Goal: Complete application form: Complete application form

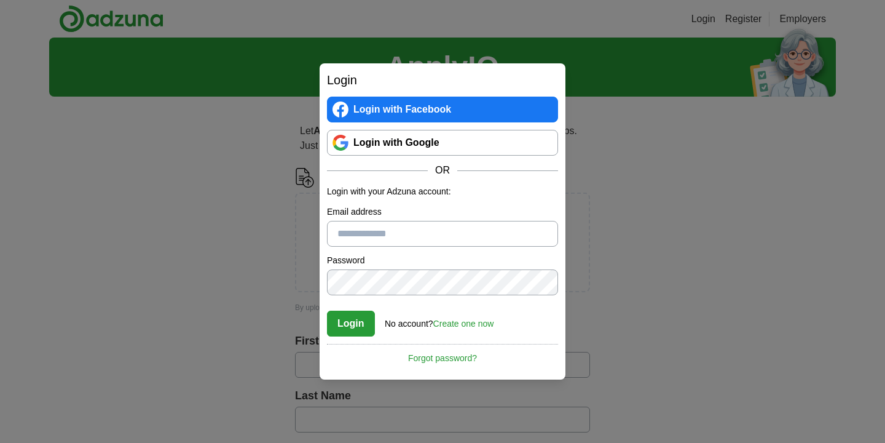
click at [461, 323] on link "Create one now" at bounding box center [463, 323] width 61 height 10
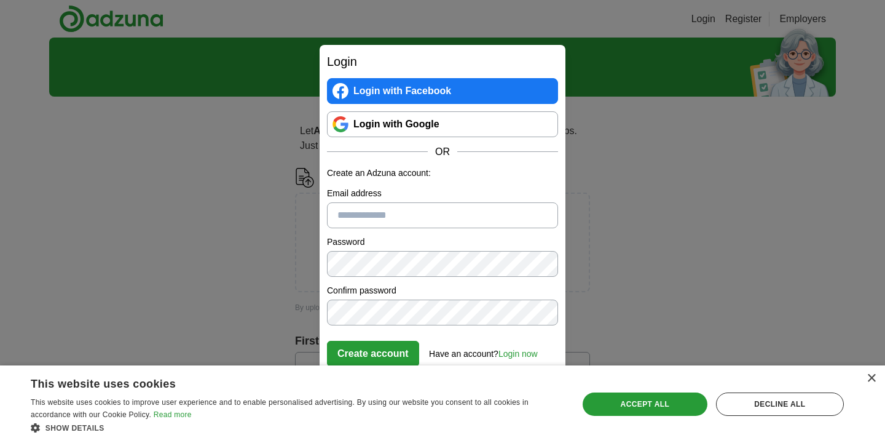
click at [448, 207] on input "Email address" at bounding box center [442, 215] width 231 height 26
type input "**********"
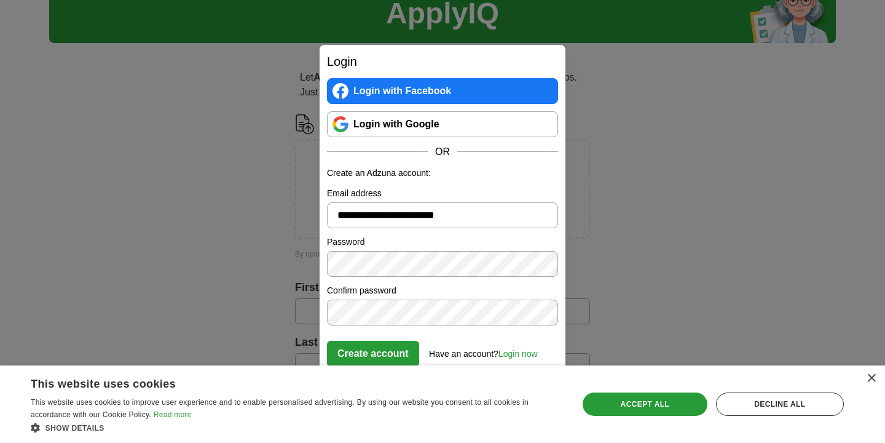
scroll to position [73, 0]
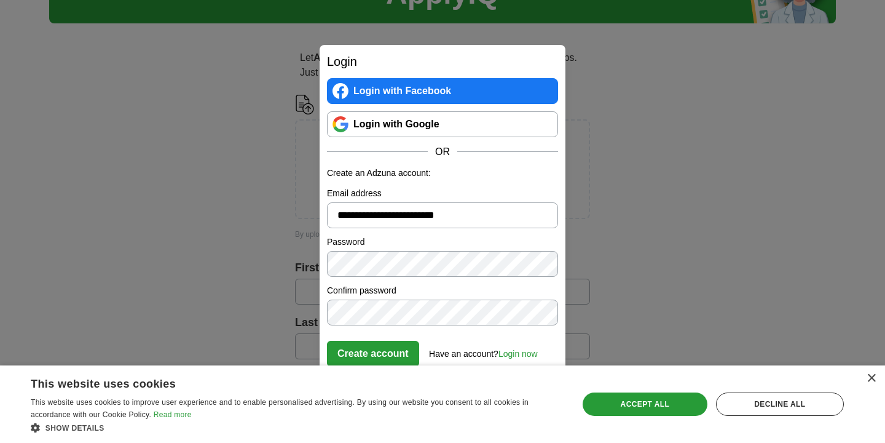
click at [390, 352] on button "Create account" at bounding box center [373, 354] width 92 height 26
click at [299, 309] on div "**********" at bounding box center [442, 221] width 885 height 443
click at [272, 261] on div "**********" at bounding box center [442, 221] width 885 height 443
click at [398, 351] on button "Create account" at bounding box center [373, 354] width 92 height 26
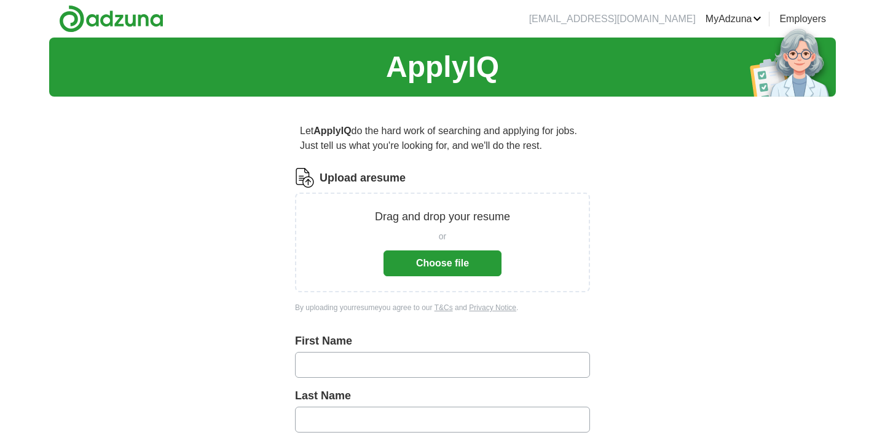
click at [459, 263] on button "Choose file" at bounding box center [443, 263] width 118 height 26
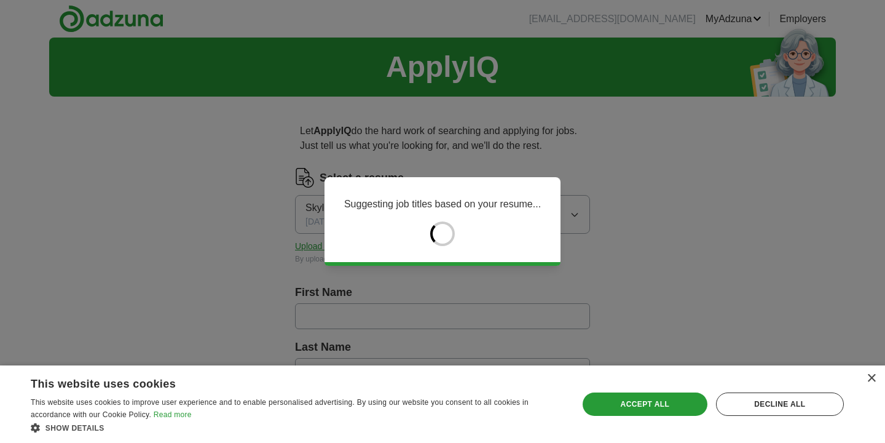
type input "******"
type input "*********"
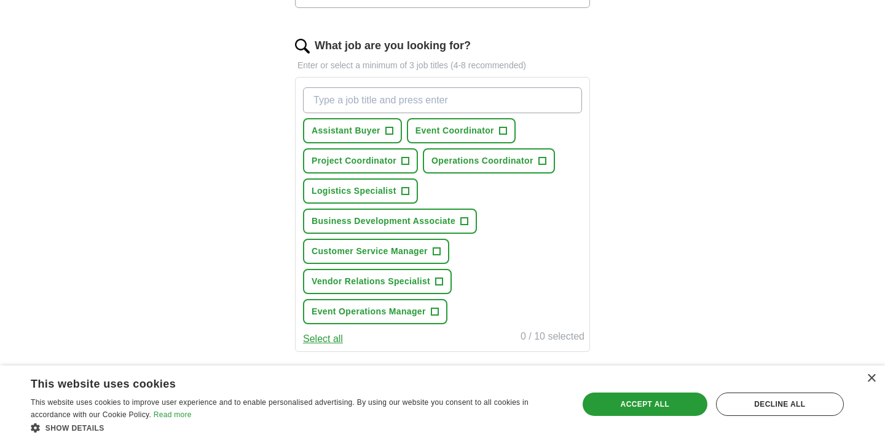
scroll to position [380, 0]
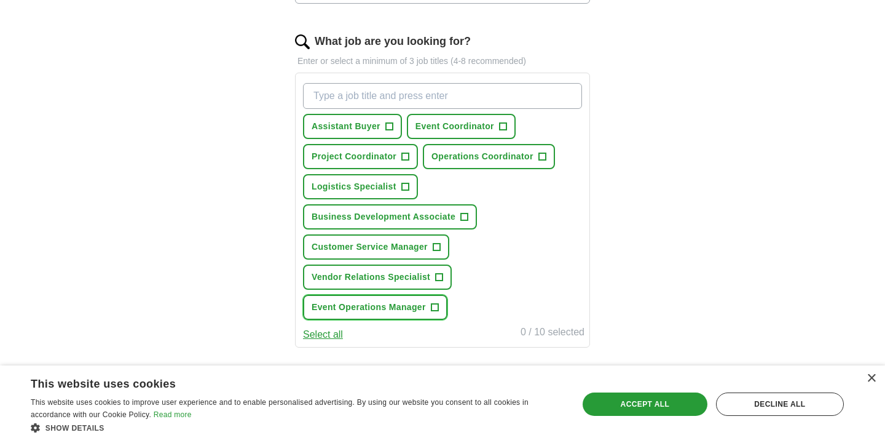
click at [394, 309] on span "Event Operations Manager" at bounding box center [369, 307] width 114 height 13
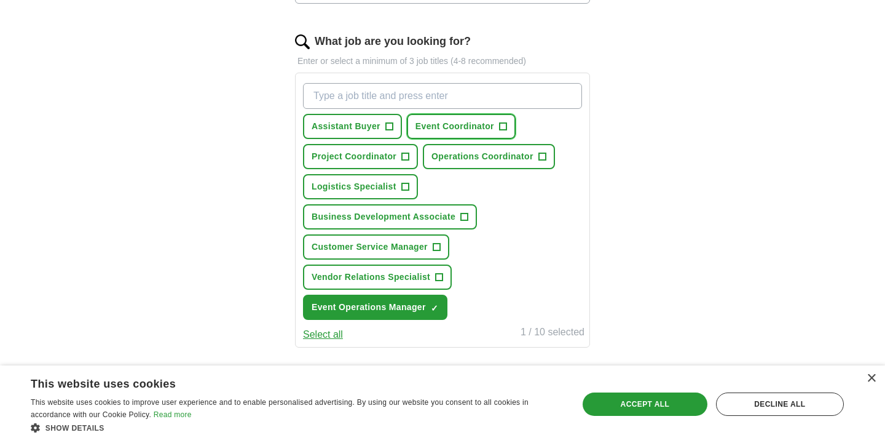
click at [475, 122] on span "Event Coordinator" at bounding box center [455, 126] width 79 height 13
click at [500, 152] on span "Operations Coordinator" at bounding box center [483, 156] width 102 height 13
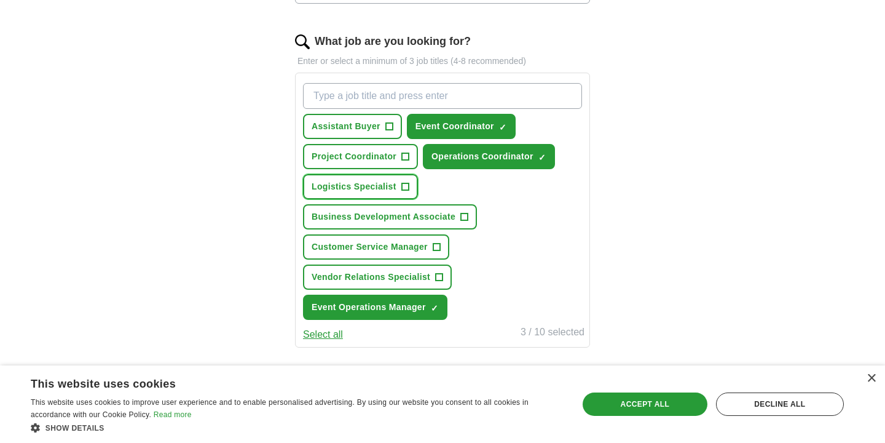
click at [374, 186] on span "Logistics Specialist" at bounding box center [354, 186] width 85 height 13
click at [345, 100] on input "What job are you looking for?" at bounding box center [442, 96] width 279 height 26
type input "m"
click at [225, 178] on div "ApplyIQ Let ApplyIQ do the hard work of searching and applying for jobs. Just t…" at bounding box center [442, 136] width 787 height 956
click at [401, 93] on input "What job are you looking for?" at bounding box center [442, 96] width 279 height 26
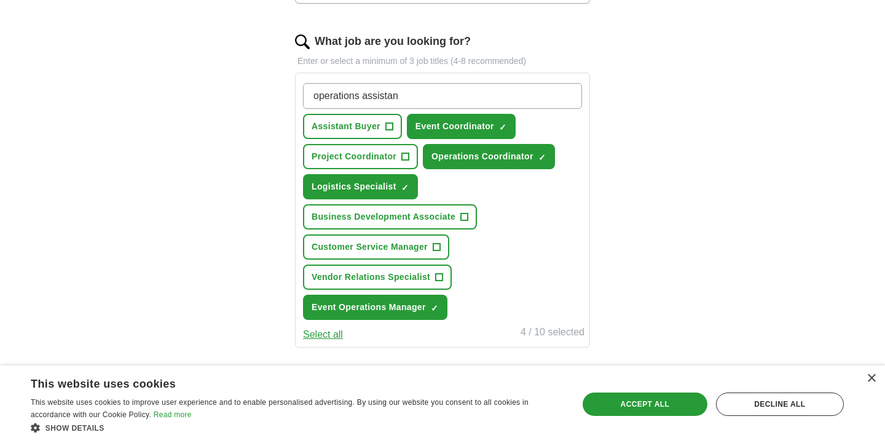
type input "operations assistant"
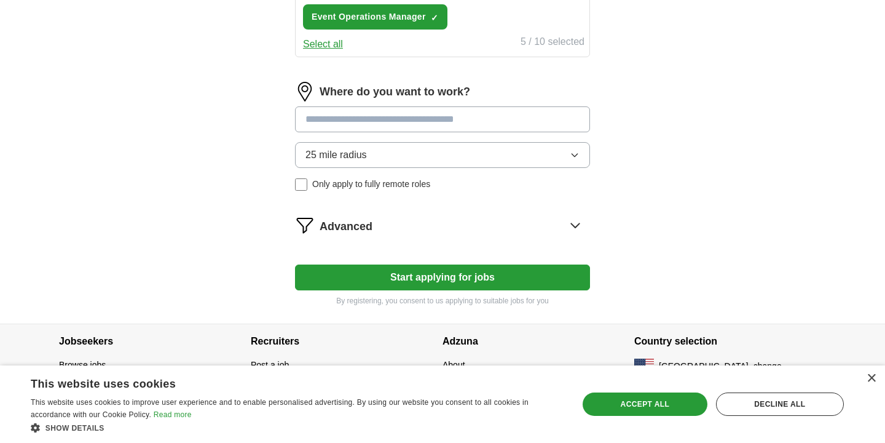
scroll to position [671, 0]
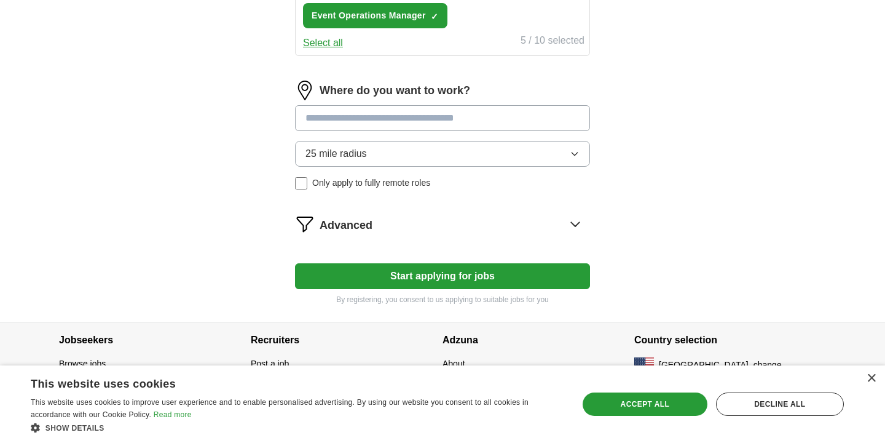
click at [427, 117] on input at bounding box center [442, 118] width 295 height 26
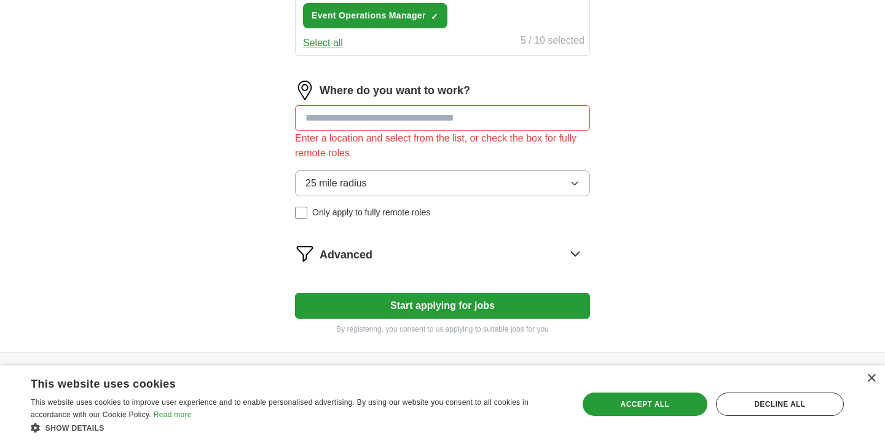
click at [477, 122] on input at bounding box center [442, 118] width 295 height 26
type input "*******"
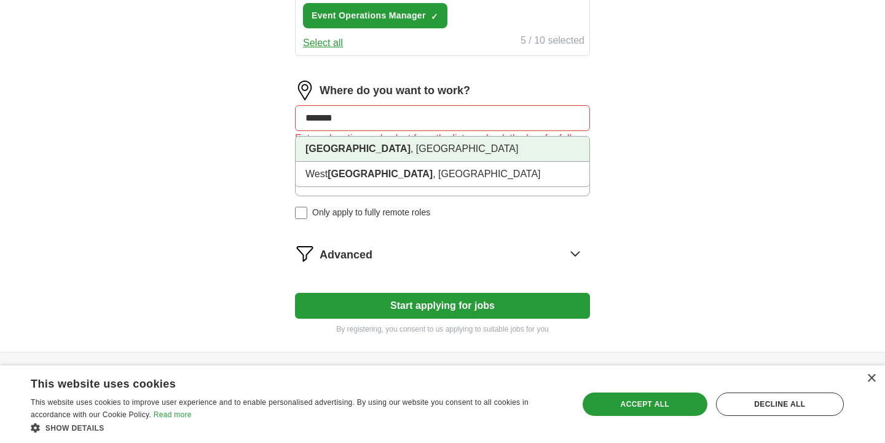
click at [355, 154] on li "[GEOGRAPHIC_DATA] , [GEOGRAPHIC_DATA]" at bounding box center [443, 148] width 294 height 25
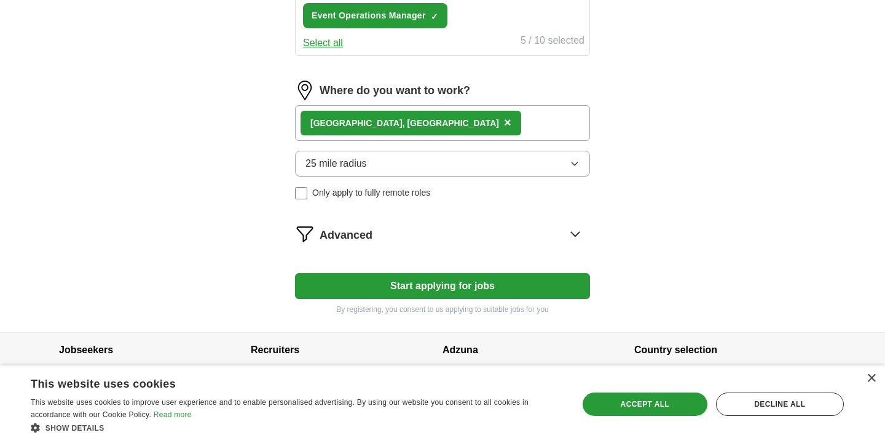
click at [417, 125] on div "Seattle , WA ×" at bounding box center [442, 123] width 295 height 36
click at [402, 122] on div "Seattle , WA ×" at bounding box center [442, 123] width 295 height 36
click at [392, 114] on div "Seattle , WA ×" at bounding box center [442, 123] width 295 height 36
click at [306, 87] on img at bounding box center [305, 91] width 20 height 20
click at [406, 124] on div "Seattle , WA ×" at bounding box center [442, 123] width 295 height 36
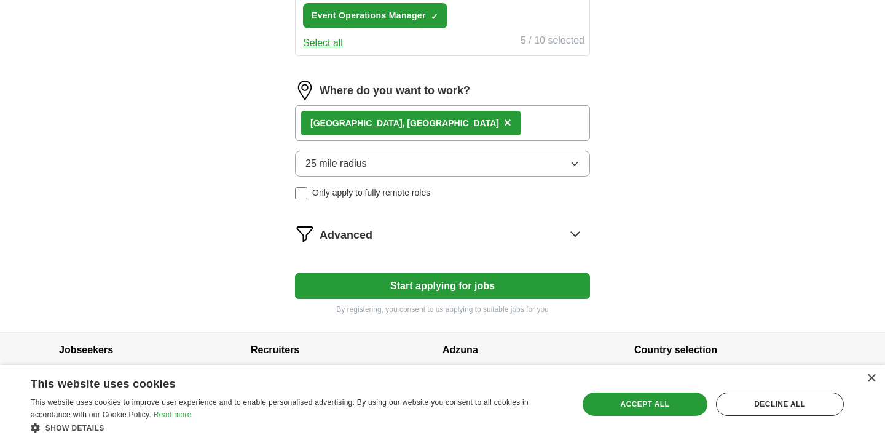
click at [406, 124] on div "Seattle , WA ×" at bounding box center [442, 123] width 295 height 36
click at [663, 398] on div "Accept all" at bounding box center [645, 403] width 125 height 23
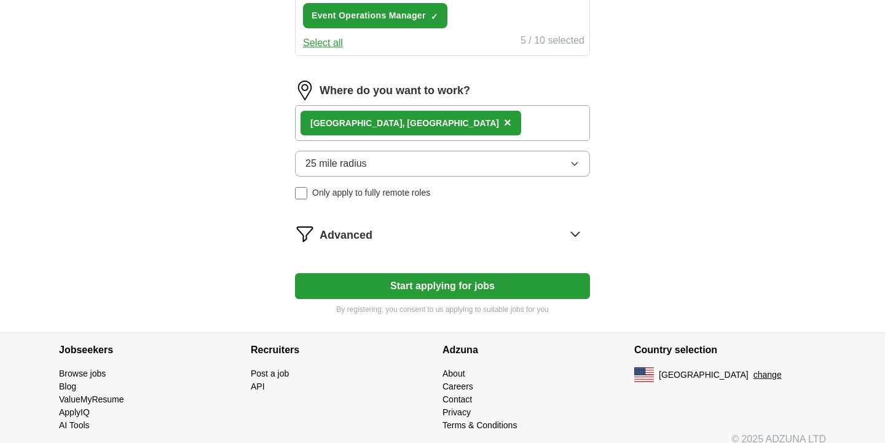
click at [407, 130] on div "Seattle , WA ×" at bounding box center [442, 123] width 295 height 36
click at [572, 237] on icon at bounding box center [576, 234] width 20 height 20
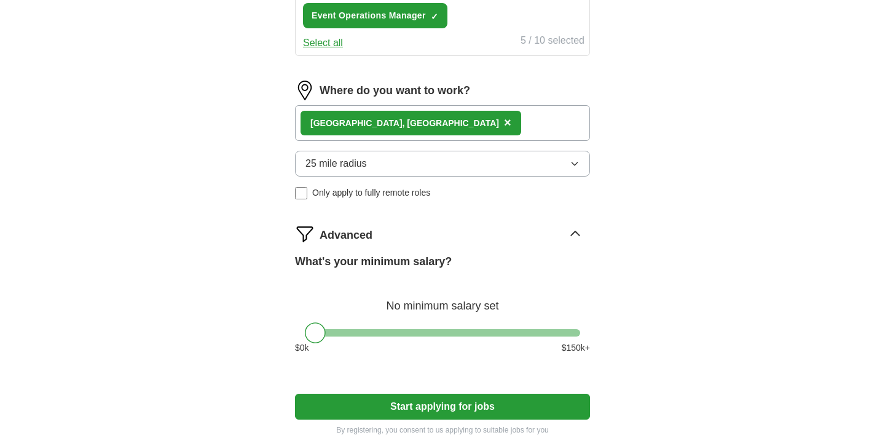
scroll to position [745, 0]
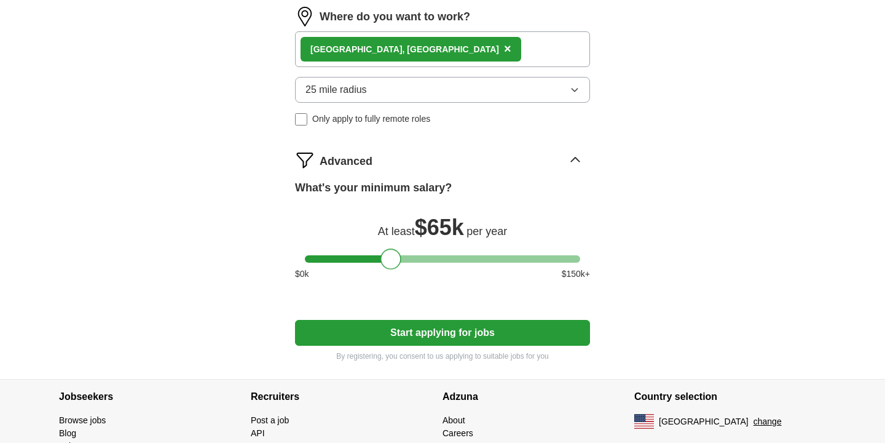
drag, startPoint x: 315, startPoint y: 258, endPoint x: 390, endPoint y: 254, distance: 75.7
click at [390, 254] on div at bounding box center [391, 258] width 21 height 21
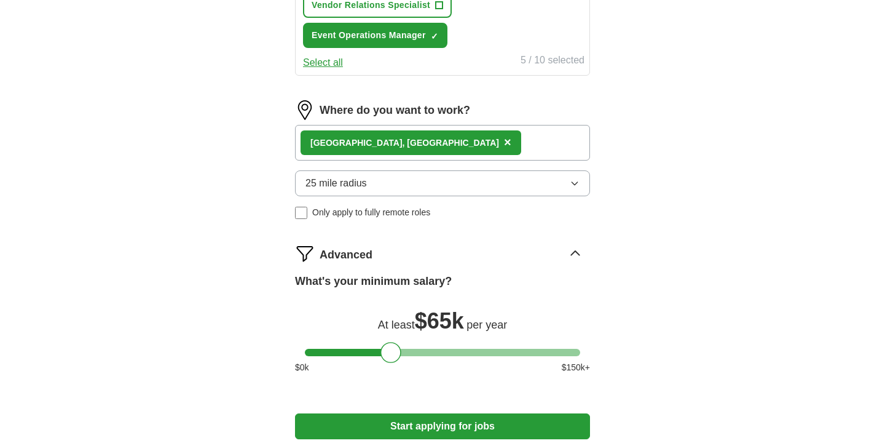
scroll to position [644, 0]
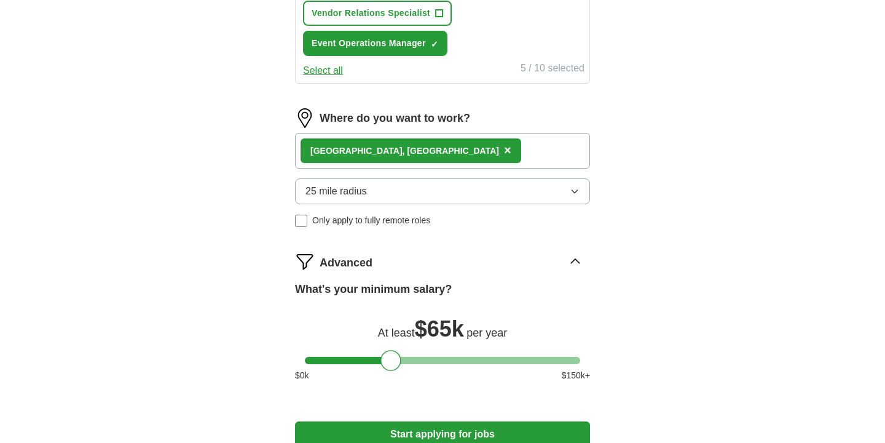
click at [390, 192] on button "25 mile radius" at bounding box center [442, 191] width 295 height 26
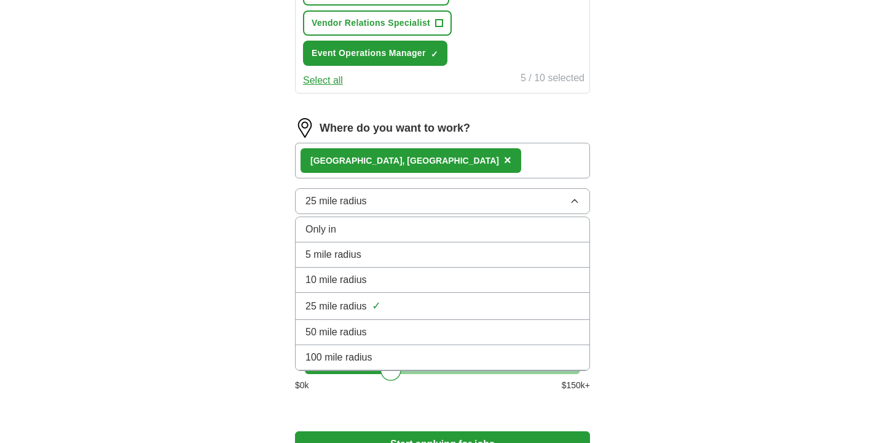
scroll to position [631, 0]
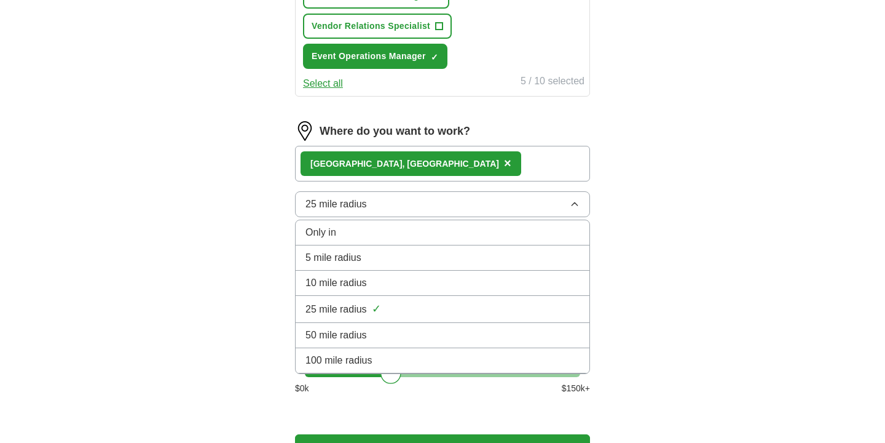
click at [446, 152] on div "Seattle , WA ×" at bounding box center [442, 164] width 295 height 36
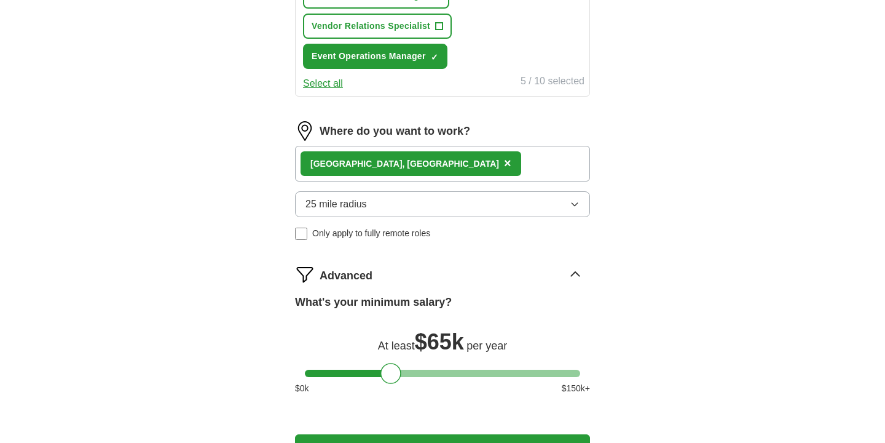
click at [396, 160] on div "Seattle , WA ×" at bounding box center [442, 164] width 295 height 36
click at [390, 165] on div "Seattle , WA ×" at bounding box center [442, 164] width 295 height 36
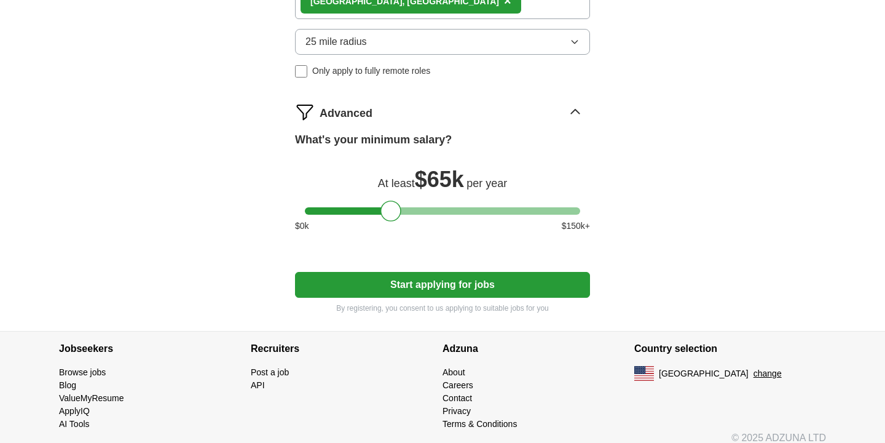
scroll to position [805, 0]
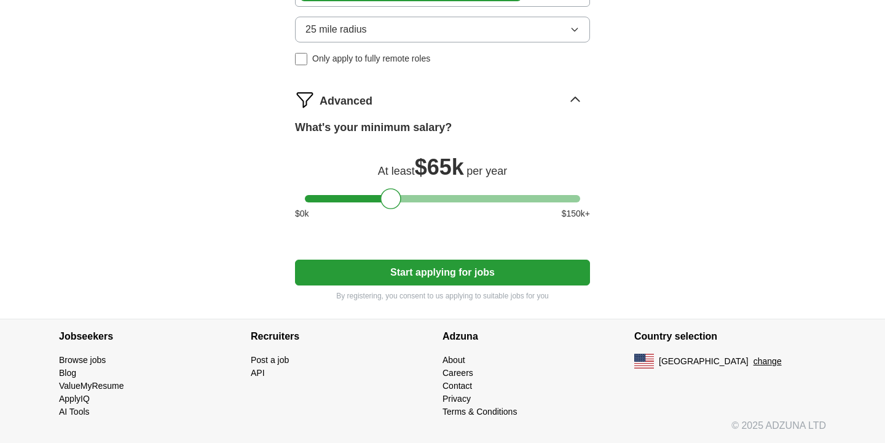
click at [418, 277] on button "Start applying for jobs" at bounding box center [442, 272] width 295 height 26
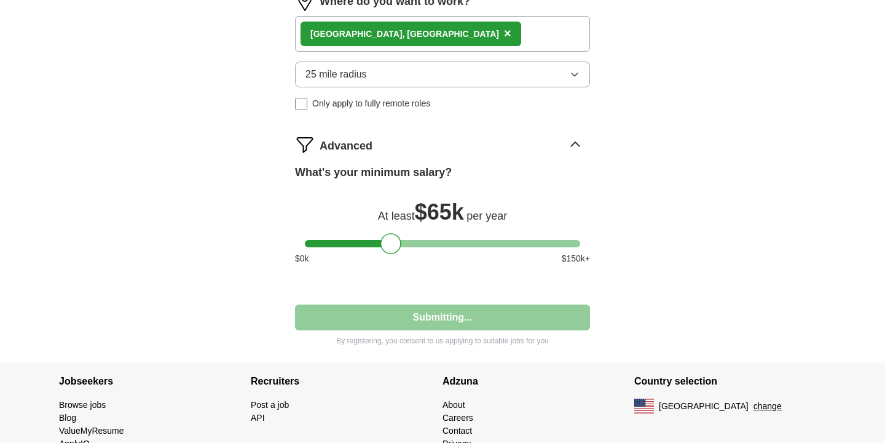
select select "**"
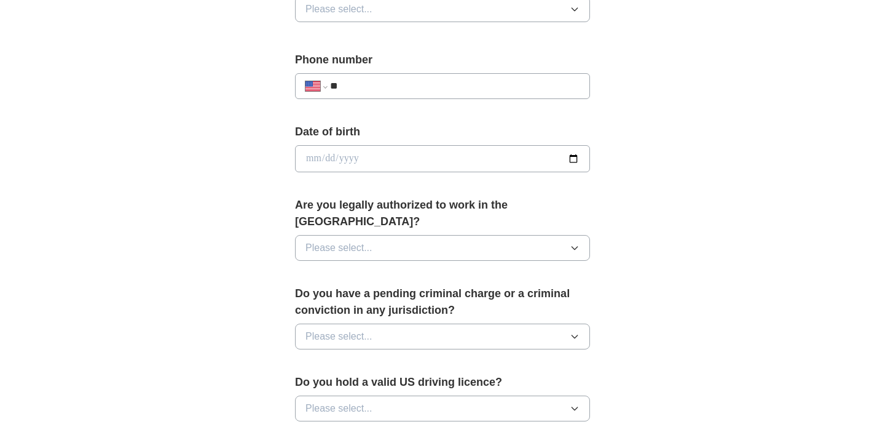
scroll to position [451, 0]
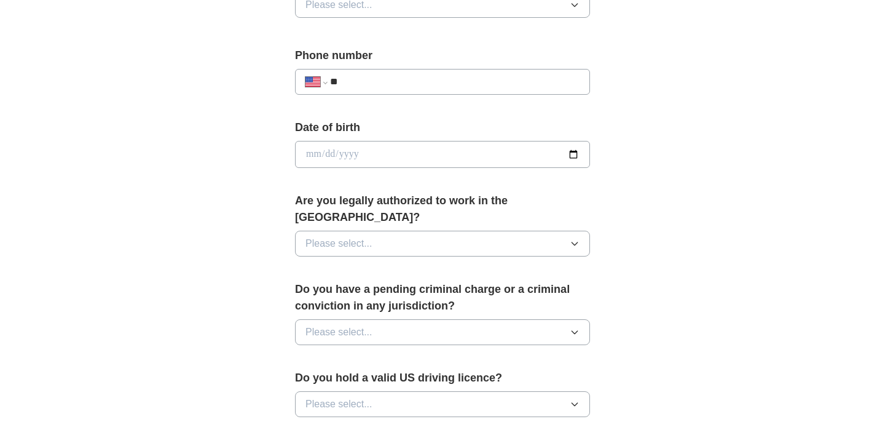
click at [360, 236] on span "Please select..." at bounding box center [339, 243] width 67 height 15
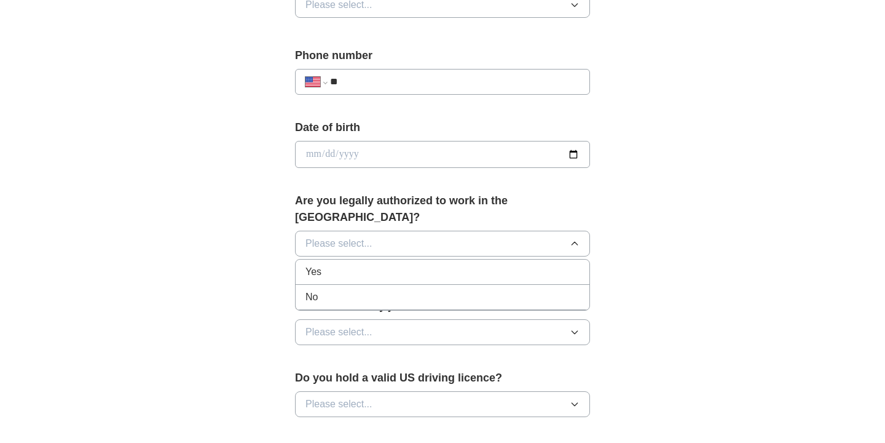
click at [349, 264] on div "Yes" at bounding box center [443, 271] width 274 height 15
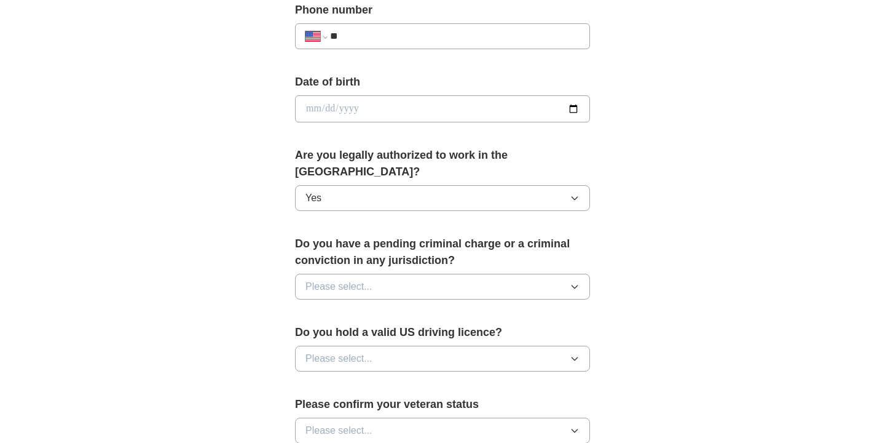
scroll to position [502, 0]
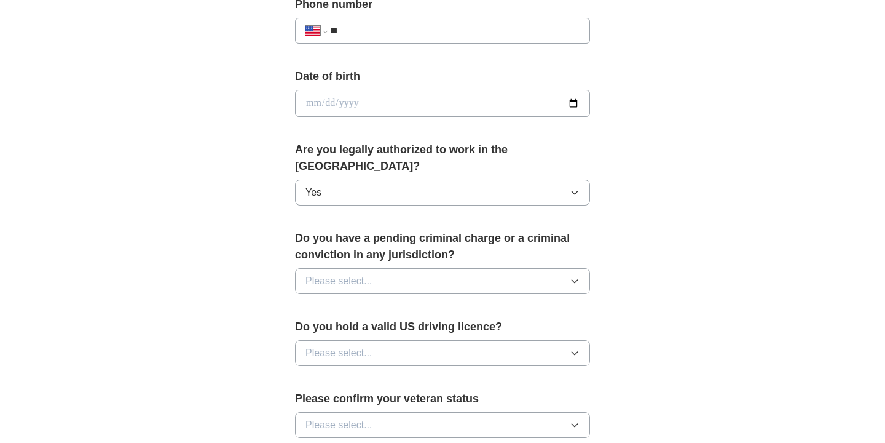
click at [351, 274] on span "Please select..." at bounding box center [339, 281] width 67 height 15
click at [346, 327] on div "No" at bounding box center [443, 334] width 274 height 15
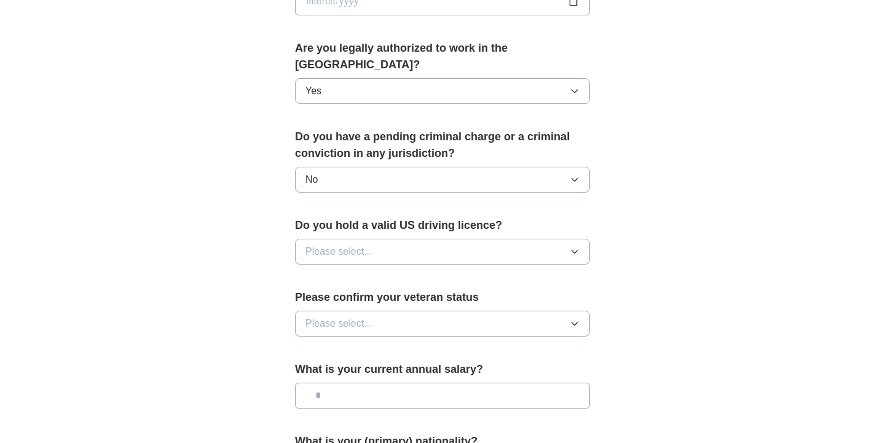
scroll to position [608, 0]
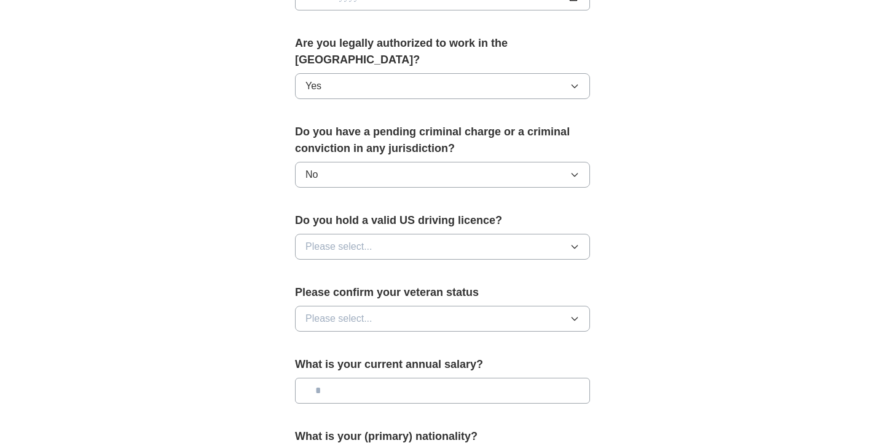
click at [376, 234] on button "Please select..." at bounding box center [442, 247] width 295 height 26
click at [361, 267] on div "Yes" at bounding box center [443, 274] width 274 height 15
click at [368, 311] on span "Please select..." at bounding box center [339, 318] width 67 height 15
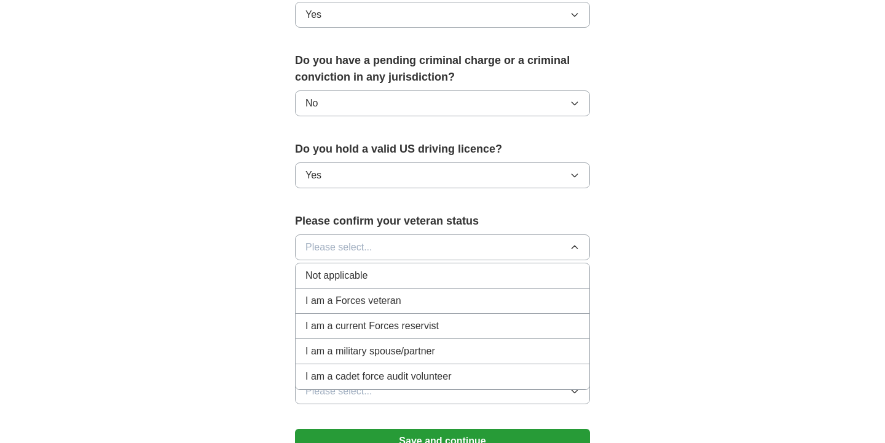
scroll to position [710, 0]
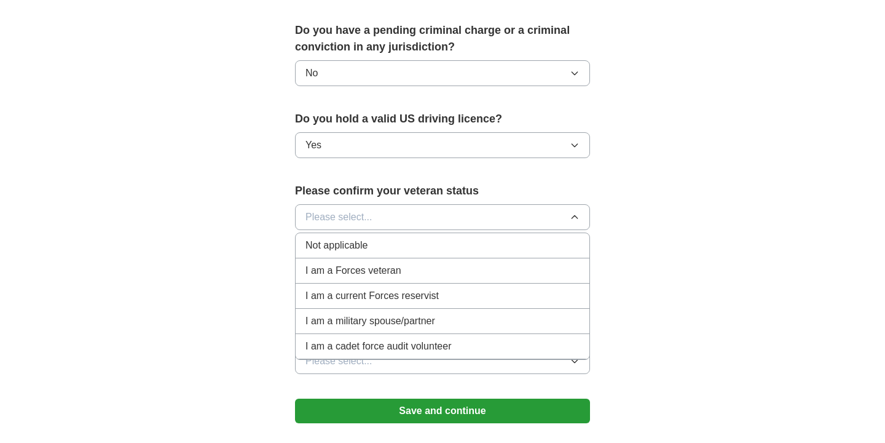
click at [401, 238] on div "Not applicable" at bounding box center [443, 245] width 274 height 15
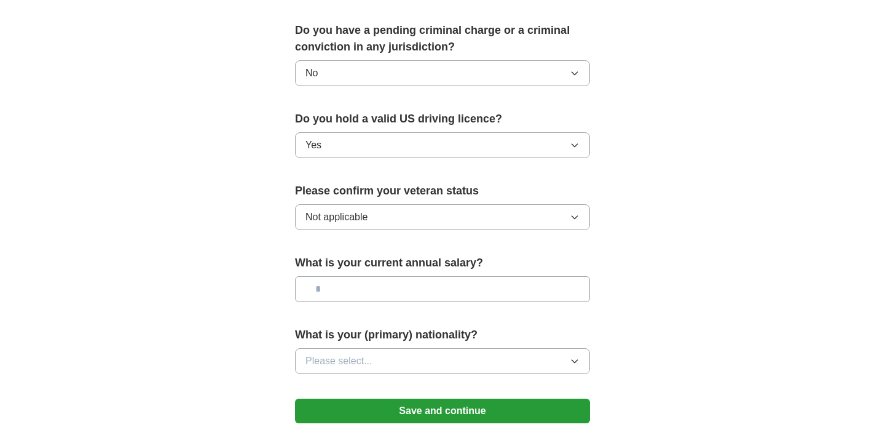
click at [404, 280] on input "text" at bounding box center [442, 289] width 295 height 26
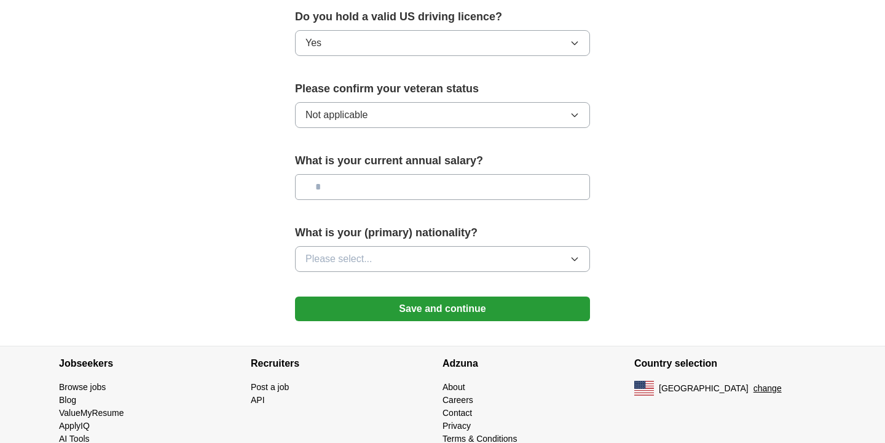
scroll to position [818, 0]
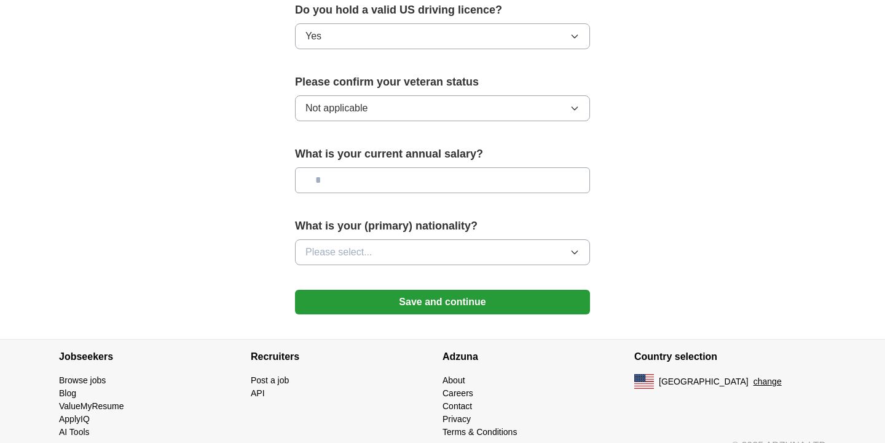
click at [368, 245] on span "Please select..." at bounding box center [339, 252] width 67 height 15
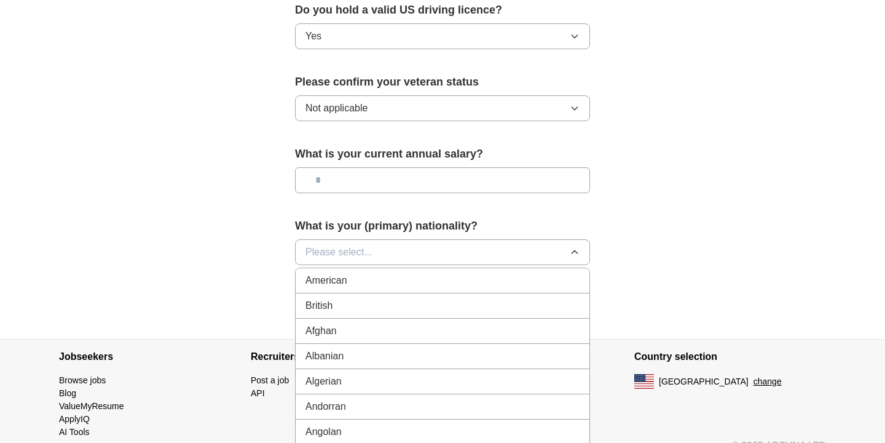
click at [363, 268] on li "American" at bounding box center [443, 280] width 294 height 25
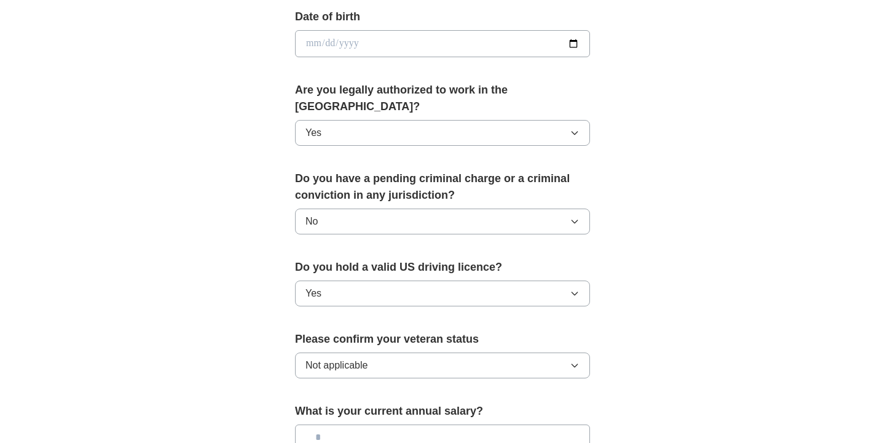
scroll to position [822, 0]
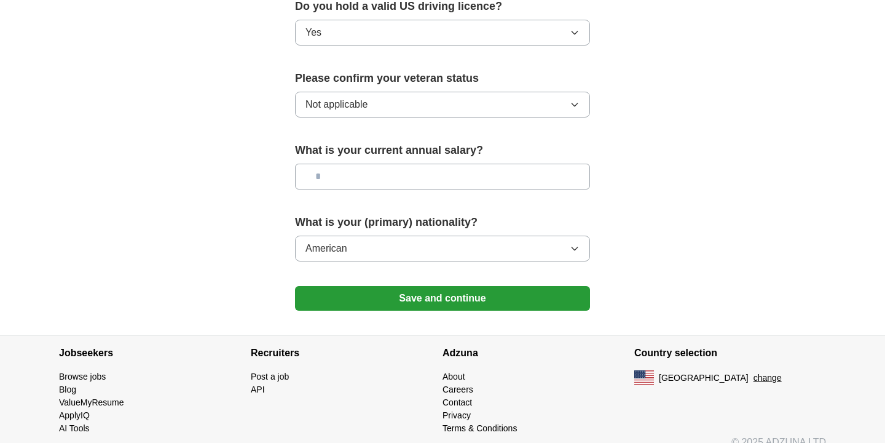
click at [438, 286] on button "Save and continue" at bounding box center [442, 298] width 295 height 25
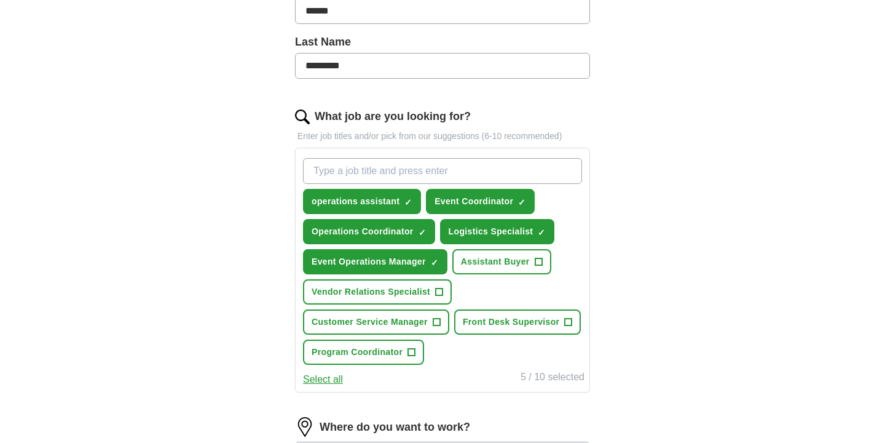
scroll to position [303, 0]
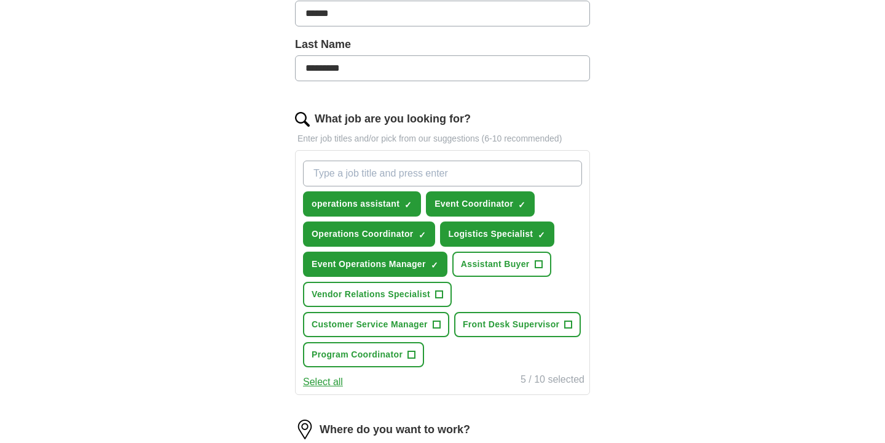
click at [433, 173] on input "What job are you looking for?" at bounding box center [442, 173] width 279 height 26
paste input "Events assistant"
type input "Events assistant"
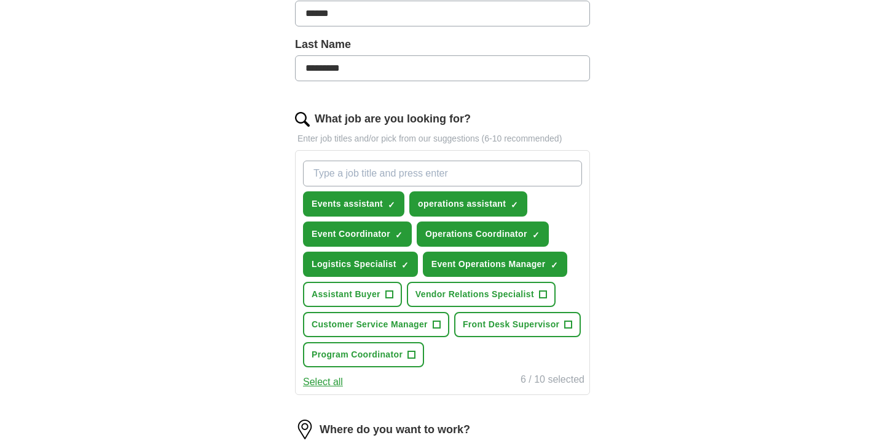
paste input "Festival crew"
type input "Festival crew"
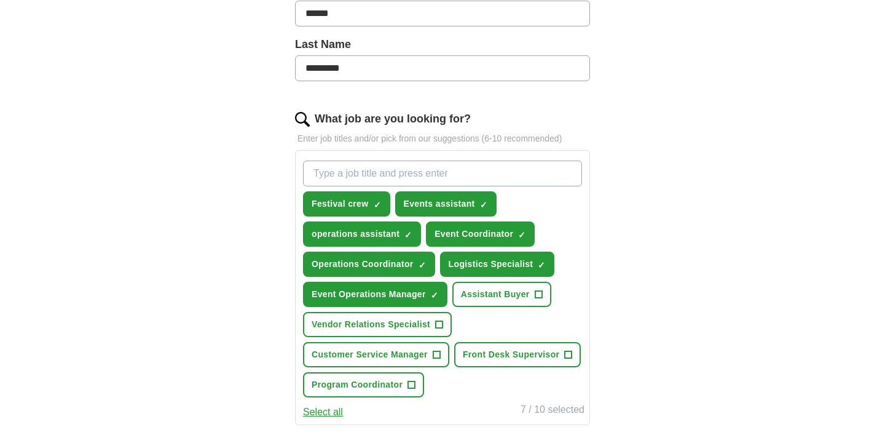
paste input "Festival operations assistant"
type input "Festival operations assistant"
click at [218, 267] on div "ApplyIQ Let ApplyIQ do the hard work of searching and applying for jobs. Just t…" at bounding box center [442, 230] width 787 height 991
click at [492, 167] on input "Festival operations assistant" at bounding box center [442, 173] width 279 height 26
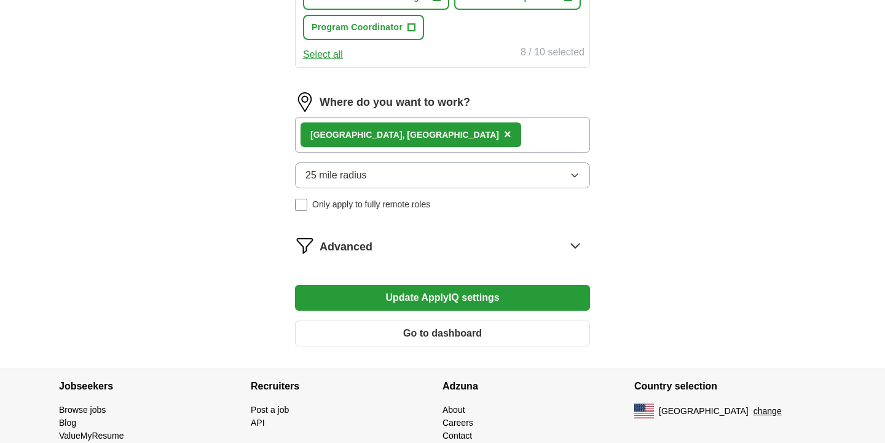
scroll to position [701, 0]
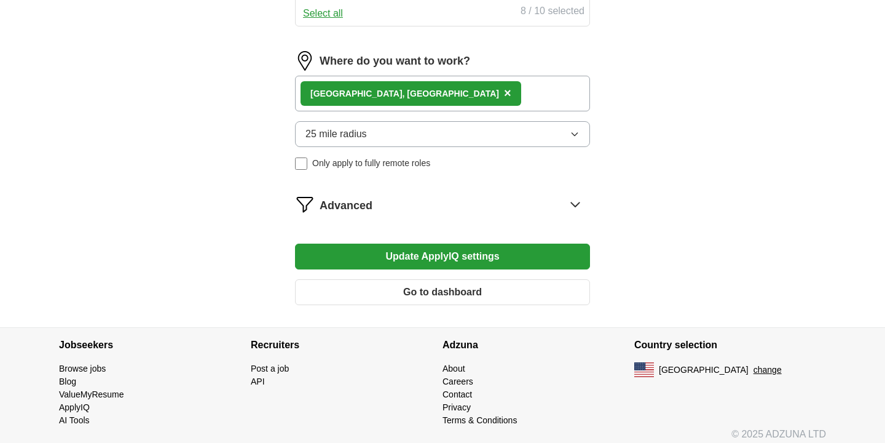
click at [481, 256] on button "Update ApplyIQ settings" at bounding box center [442, 256] width 295 height 26
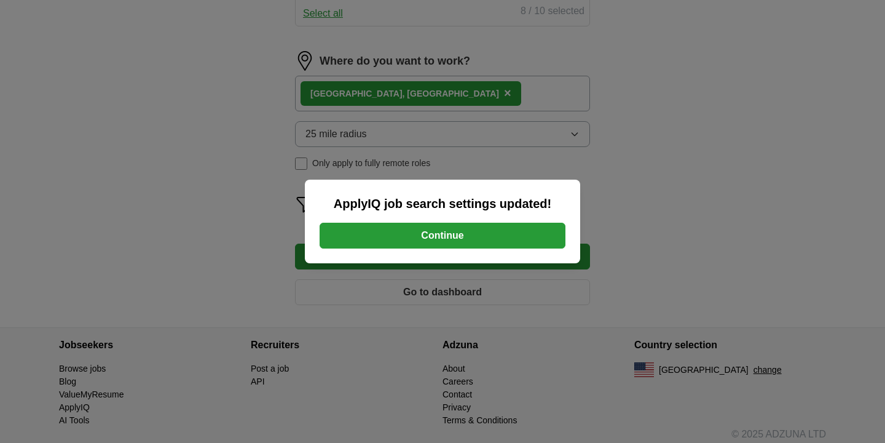
click at [466, 239] on button "Continue" at bounding box center [443, 236] width 246 height 26
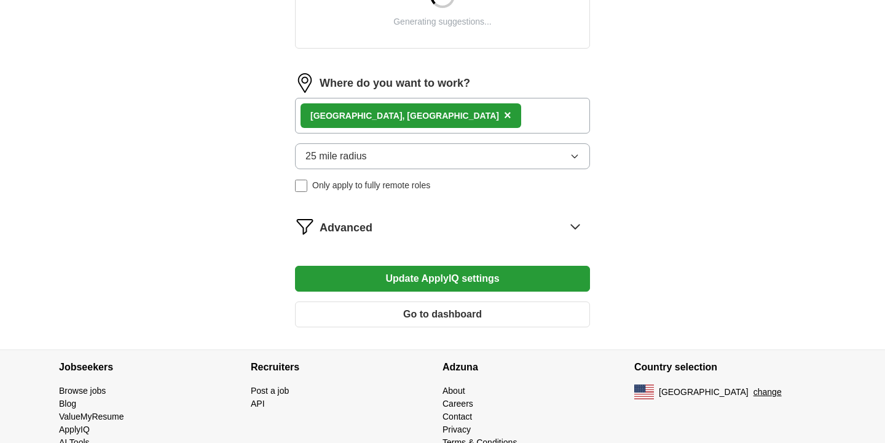
scroll to position [519, 0]
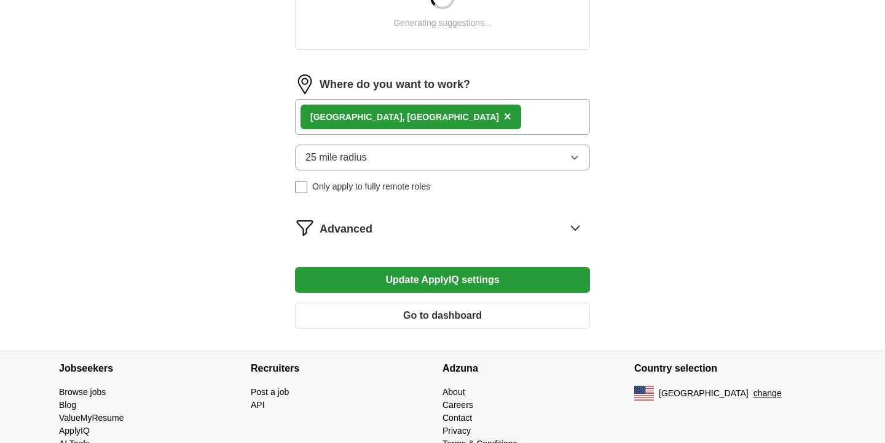
click at [370, 117] on div "[GEOGRAPHIC_DATA], [GEOGRAPHIC_DATA] ×" at bounding box center [411, 117] width 221 height 25
click at [504, 117] on span "×" at bounding box center [507, 116] width 7 height 14
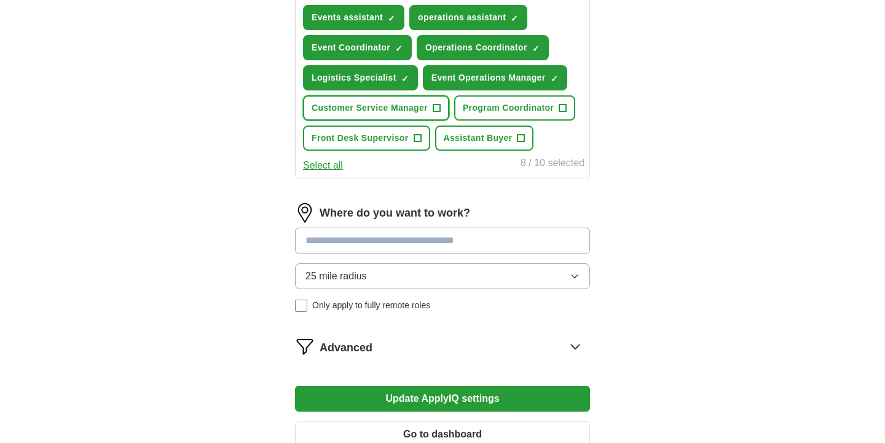
click at [351, 111] on span "Customer Service Manager" at bounding box center [370, 107] width 116 height 13
click at [351, 109] on span "Customer Service Manager" at bounding box center [370, 107] width 116 height 13
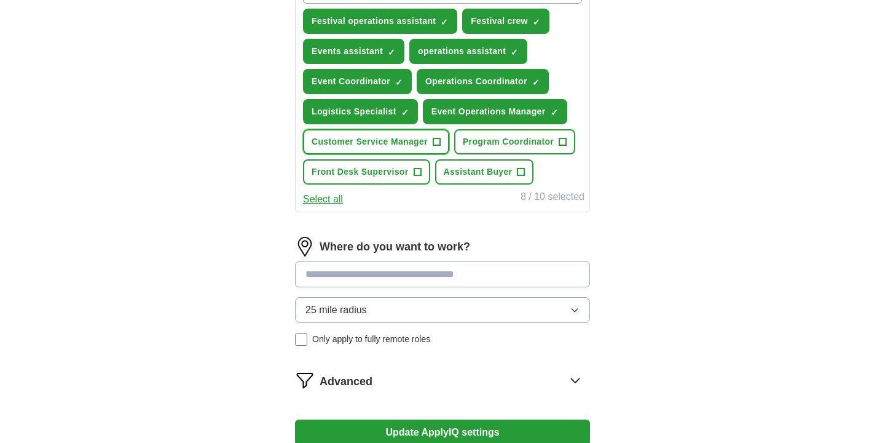
scroll to position [495, 0]
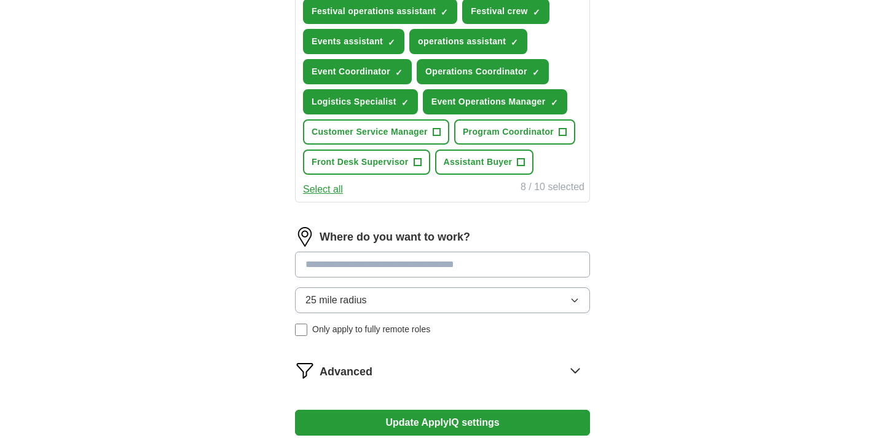
click at [352, 265] on input at bounding box center [442, 264] width 295 height 26
type input "*******"
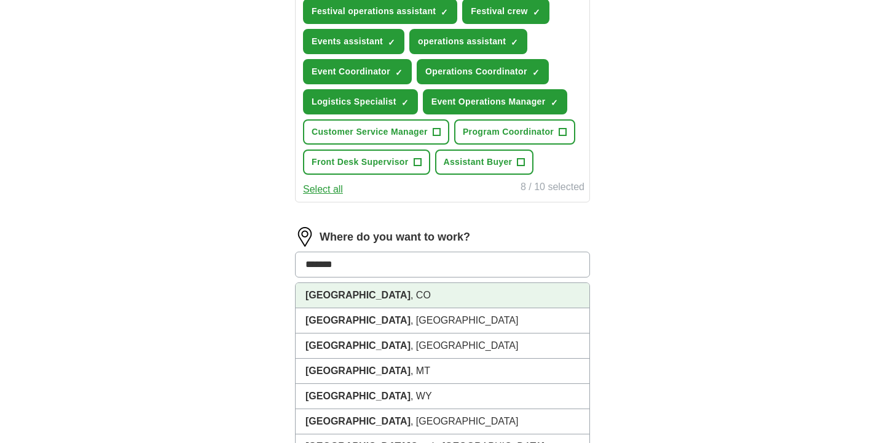
click at [395, 293] on li "Boulder , CO" at bounding box center [443, 295] width 294 height 25
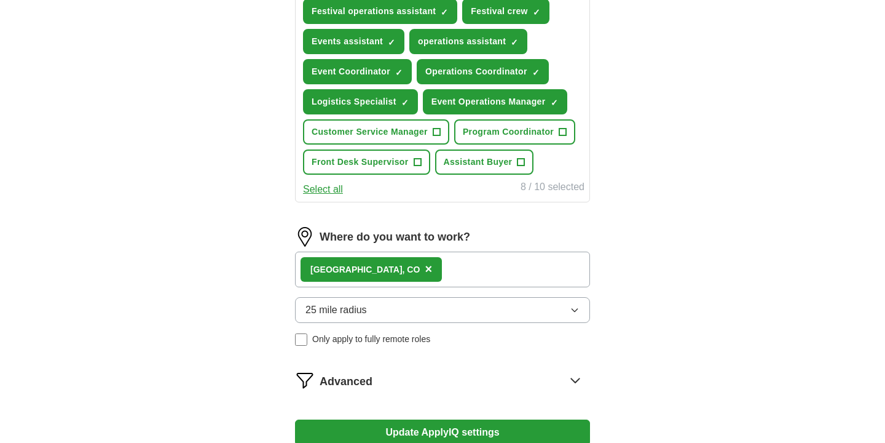
click at [453, 431] on button "Update ApplyIQ settings" at bounding box center [442, 432] width 295 height 26
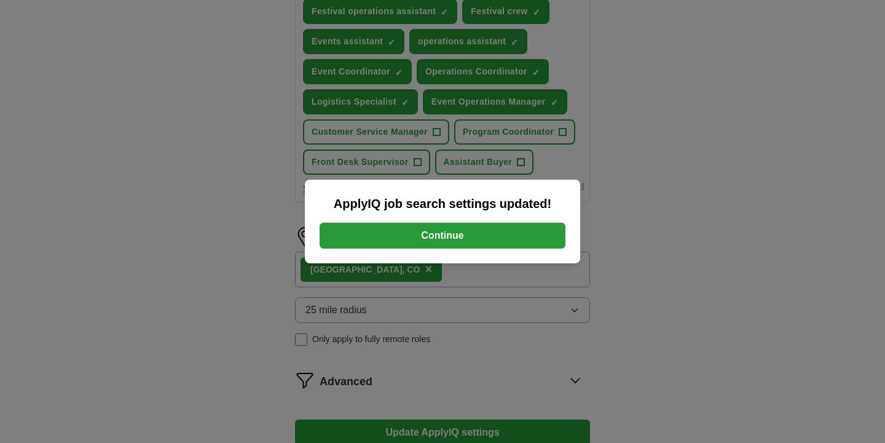
click at [493, 232] on button "Continue" at bounding box center [443, 236] width 246 height 26
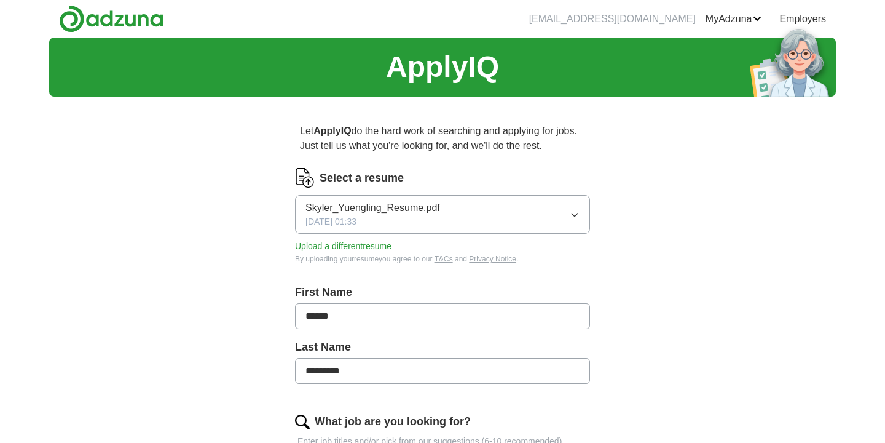
scroll to position [551, 0]
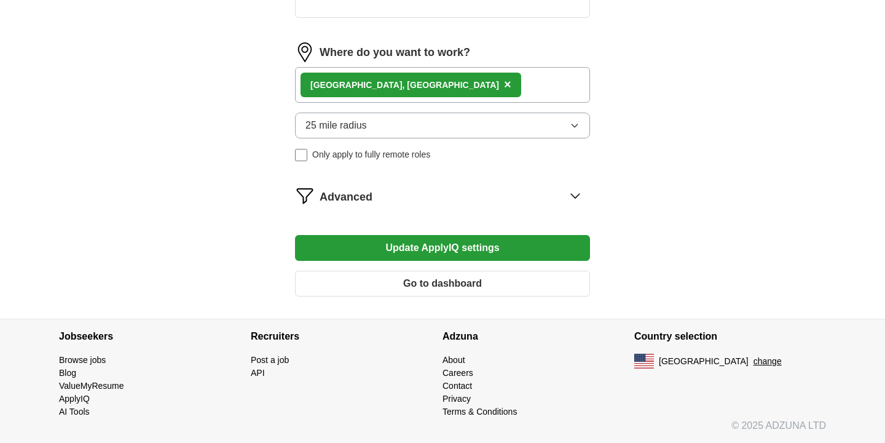
click at [504, 84] on span "×" at bounding box center [507, 84] width 7 height 14
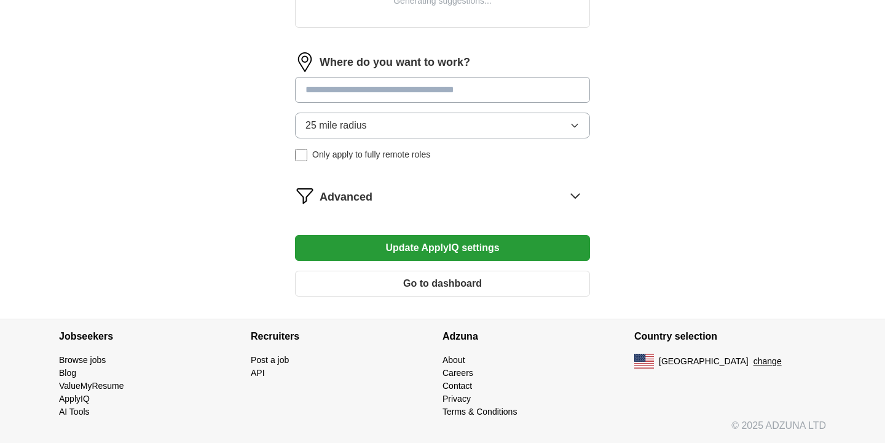
click at [350, 94] on input at bounding box center [442, 90] width 295 height 26
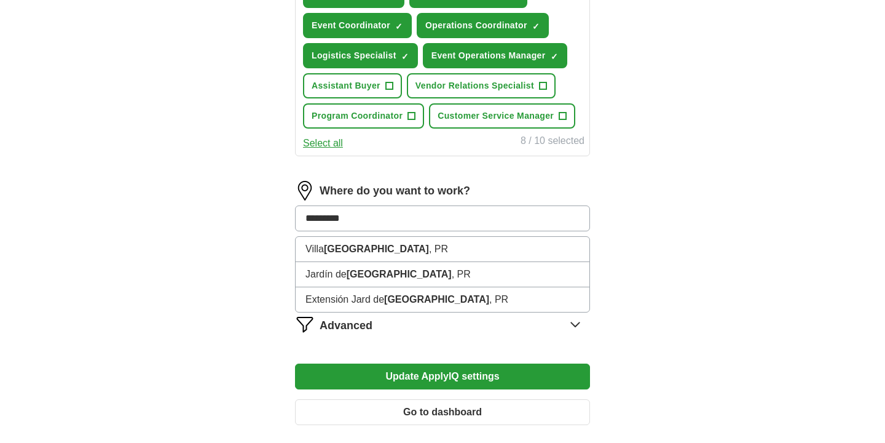
drag, startPoint x: 368, startPoint y: 220, endPoint x: 247, endPoint y: 218, distance: 121.1
click at [247, 218] on div "Let ApplyIQ do the hard work of searching and applying for jobs. Just tell us w…" at bounding box center [443, 6] width 394 height 882
type input "*******"
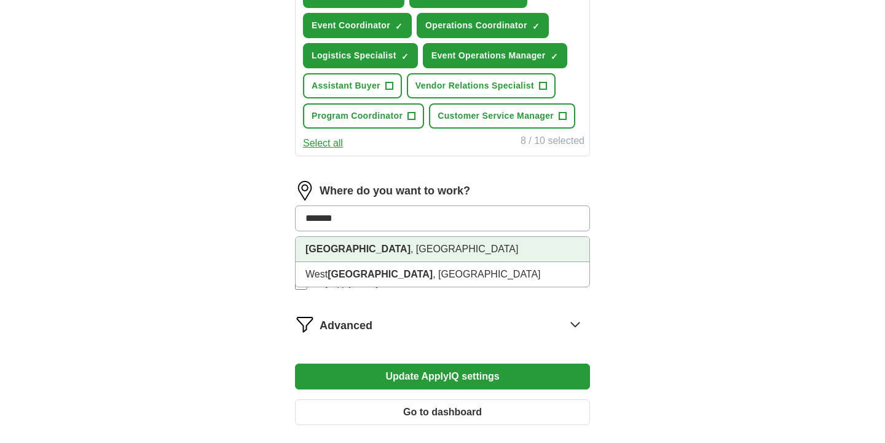
click at [340, 255] on li "[GEOGRAPHIC_DATA] , [GEOGRAPHIC_DATA]" at bounding box center [443, 249] width 294 height 25
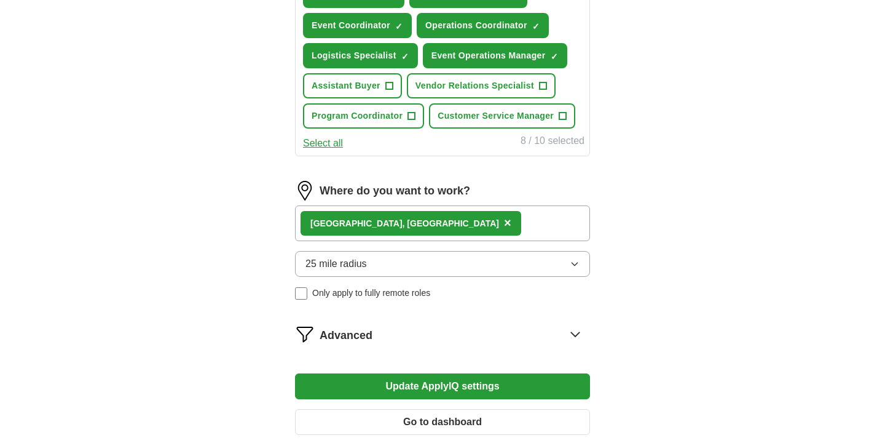
click at [432, 384] on button "Update ApplyIQ settings" at bounding box center [442, 386] width 295 height 26
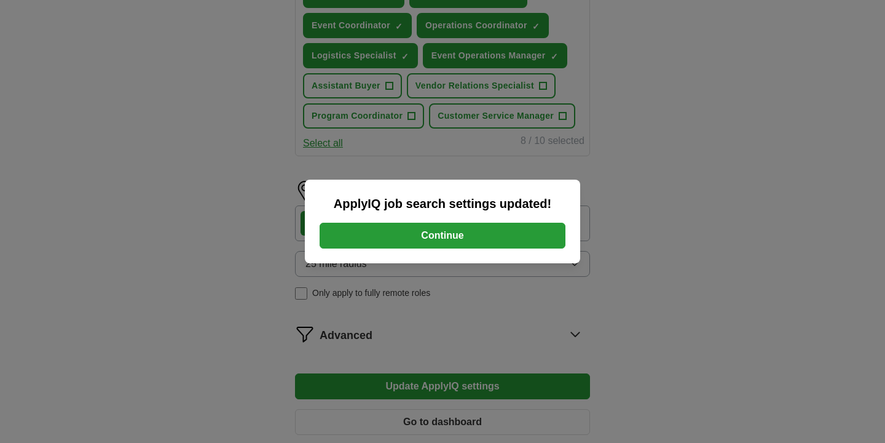
click at [461, 234] on button "Continue" at bounding box center [443, 236] width 246 height 26
